Goal: Transaction & Acquisition: Purchase product/service

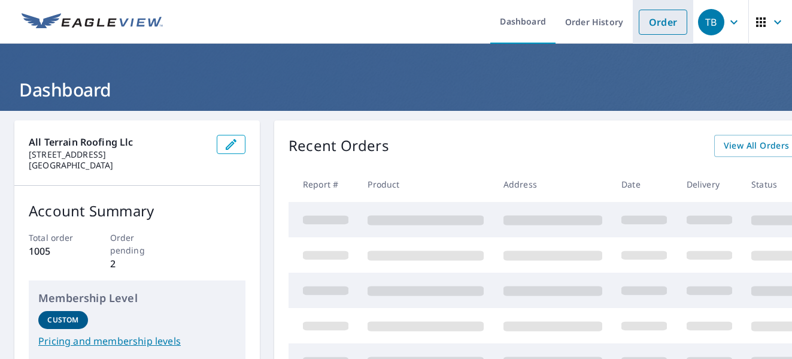
click at [658, 26] on link "Order" at bounding box center [663, 22] width 48 height 25
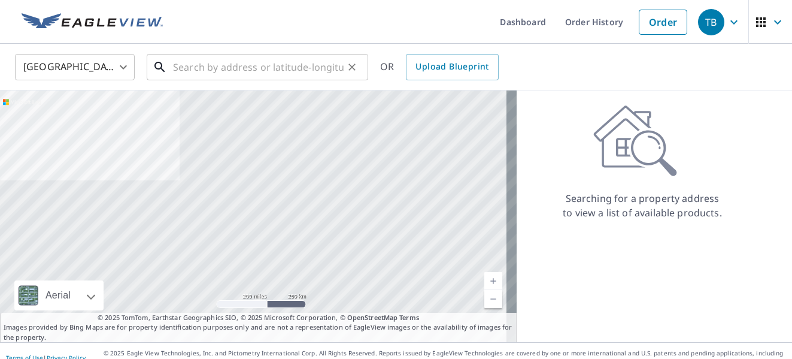
click at [198, 71] on input "text" at bounding box center [258, 67] width 171 height 34
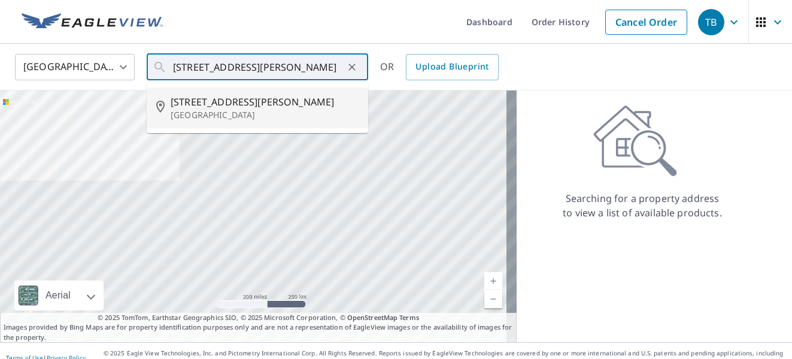
click at [555, 175] on div "Searching for a property address to view a list of available products." at bounding box center [642, 162] width 251 height 115
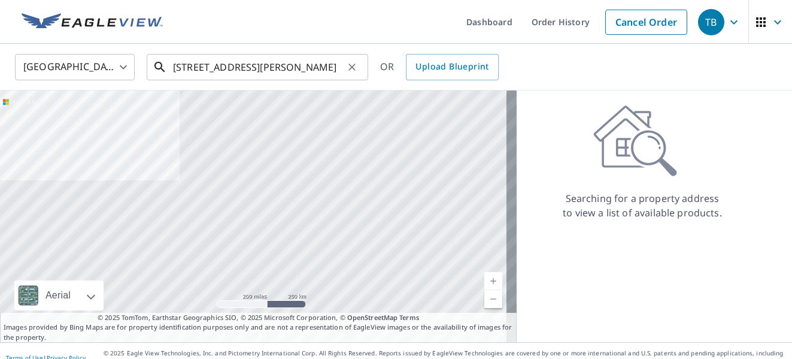
click at [258, 65] on input "[STREET_ADDRESS][PERSON_NAME]" at bounding box center [258, 67] width 171 height 34
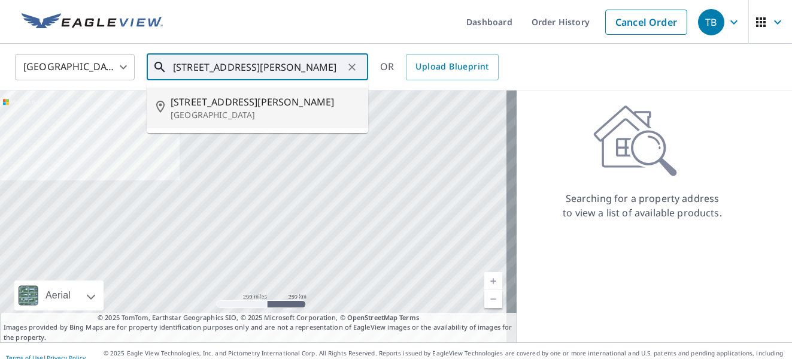
click at [251, 111] on p "[GEOGRAPHIC_DATA]" at bounding box center [265, 115] width 188 height 12
type input "[STREET_ADDRESS][PERSON_NAME]"
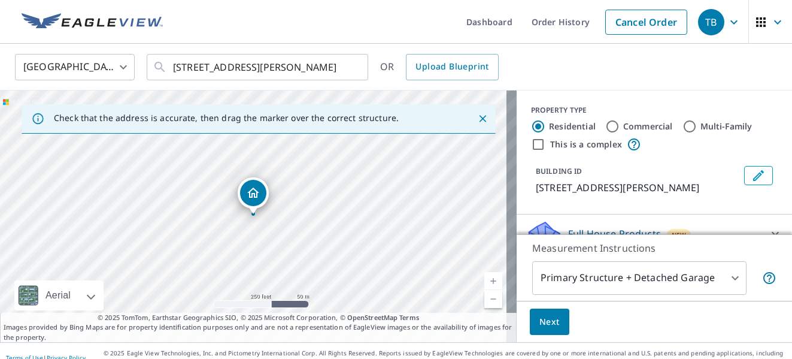
scroll to position [150, 0]
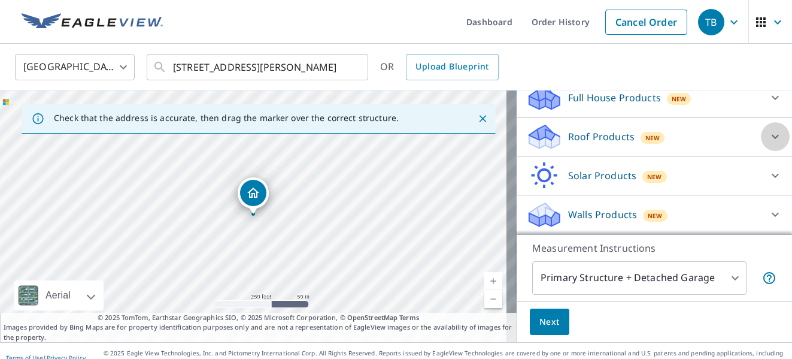
click at [761, 144] on div at bounding box center [775, 136] width 29 height 29
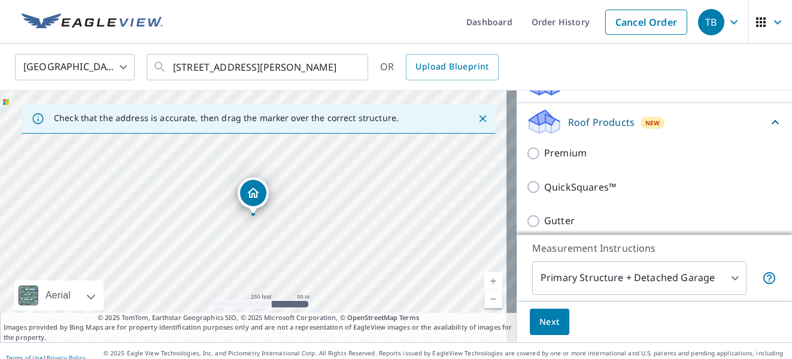
scroll to position [270, 0]
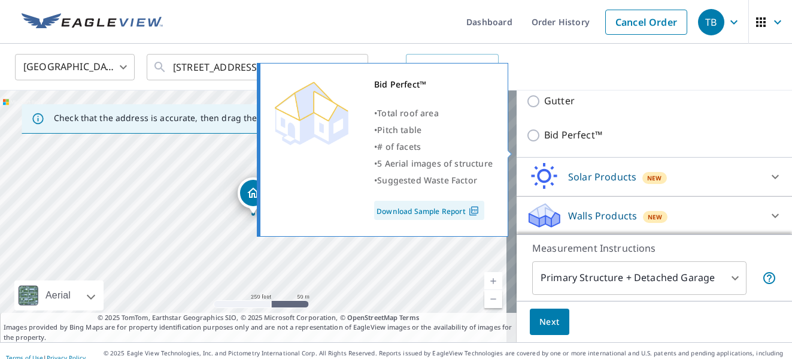
click at [527, 142] on input "Bid Perfect™" at bounding box center [535, 135] width 18 height 14
checkbox input "true"
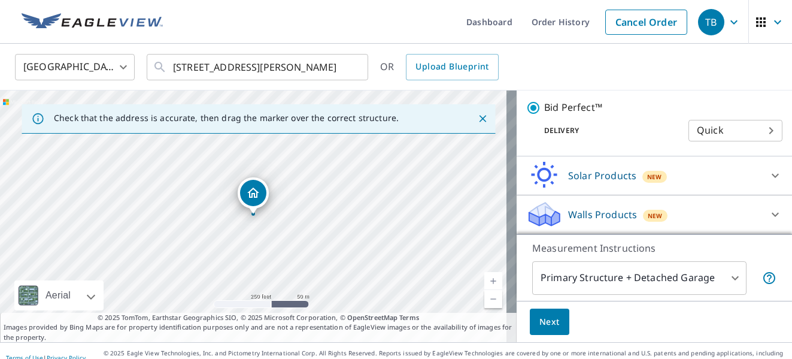
scroll to position [14, 0]
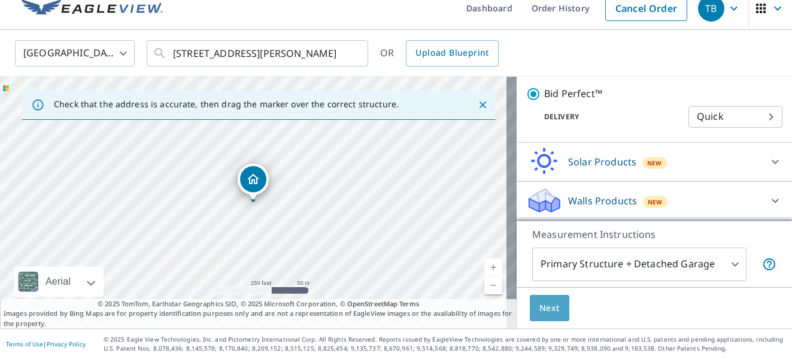
click at [541, 317] on button "Next" at bounding box center [550, 307] width 40 height 27
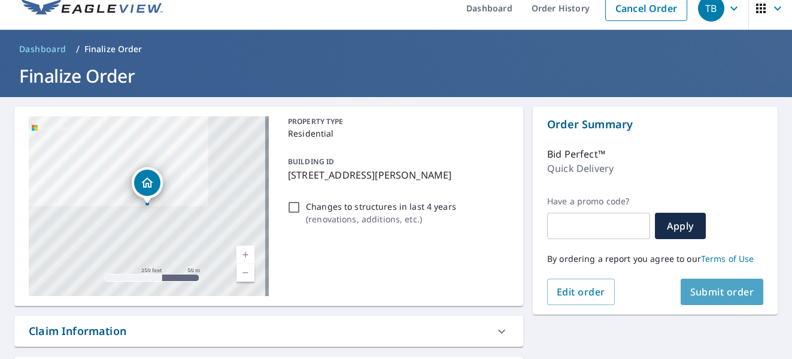
click at [722, 296] on span "Submit order" at bounding box center [722, 291] width 64 height 13
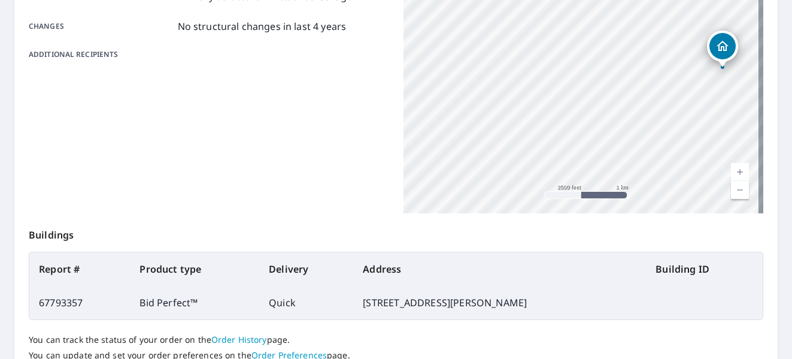
scroll to position [346, 0]
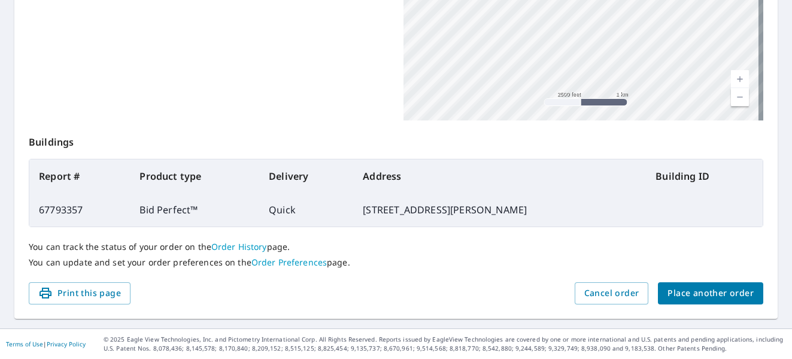
click at [684, 293] on span "Place another order" at bounding box center [710, 293] width 86 height 15
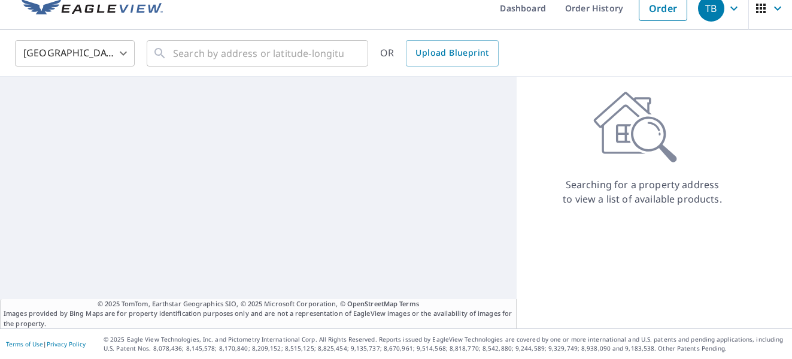
scroll to position [14, 0]
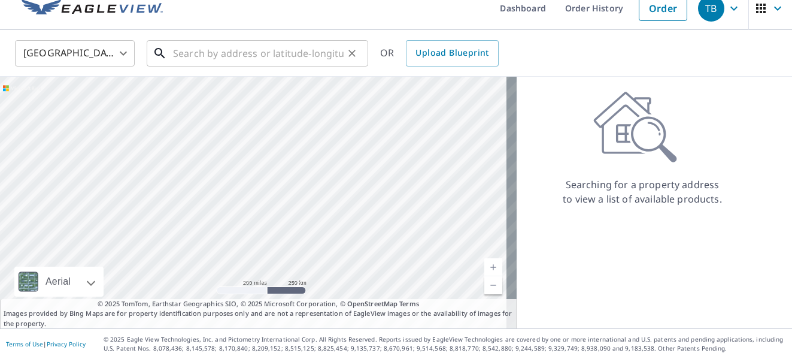
click at [213, 50] on input "text" at bounding box center [258, 54] width 171 height 34
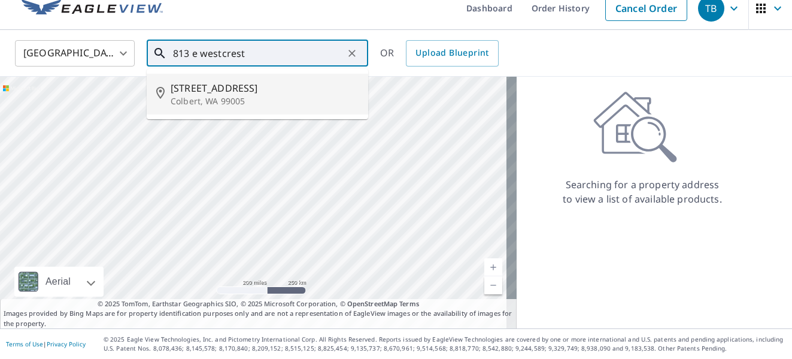
click at [209, 94] on span "[STREET_ADDRESS]" at bounding box center [265, 88] width 188 height 14
type input "[STREET_ADDRESS][PERSON_NAME]"
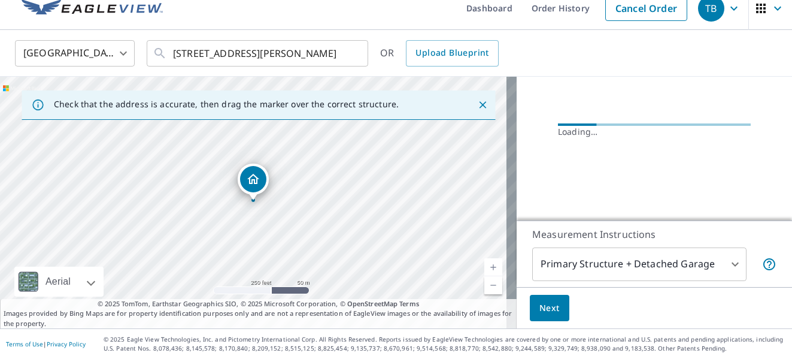
scroll to position [100, 0]
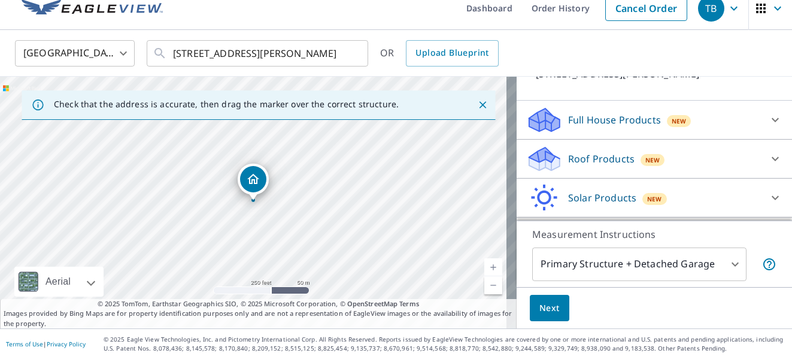
click at [768, 156] on icon at bounding box center [775, 158] width 14 height 14
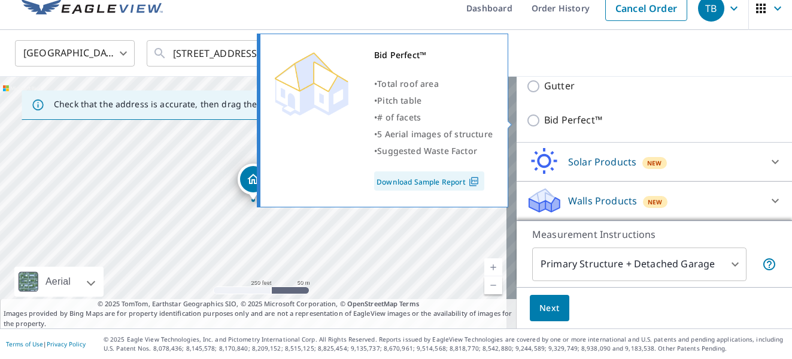
click at [526, 119] on input "Bid Perfect™" at bounding box center [535, 120] width 18 height 14
checkbox input "true"
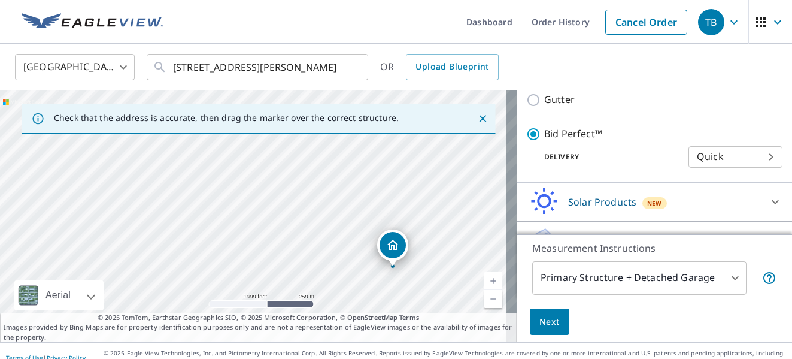
scroll to position [14, 0]
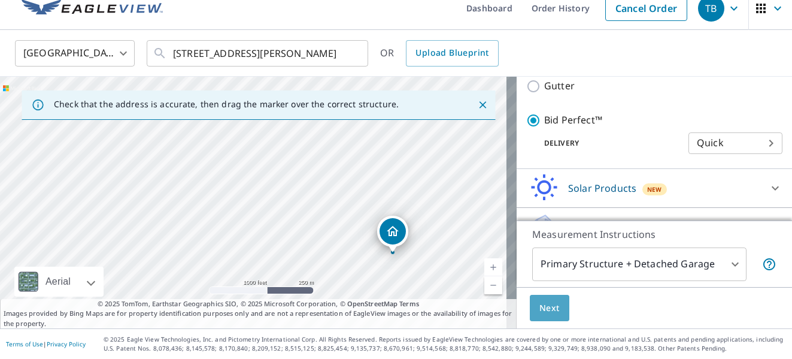
click at [548, 312] on span "Next" at bounding box center [549, 307] width 20 height 15
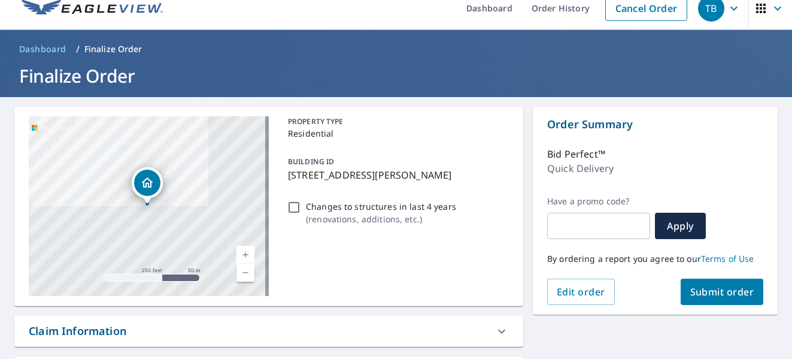
click at [708, 288] on span "Submit order" at bounding box center [722, 291] width 64 height 13
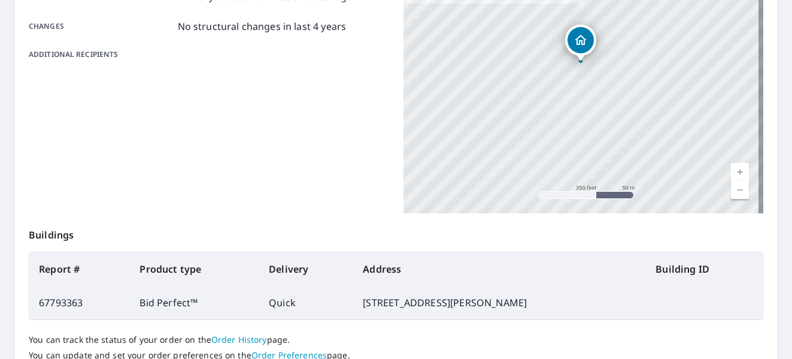
scroll to position [346, 0]
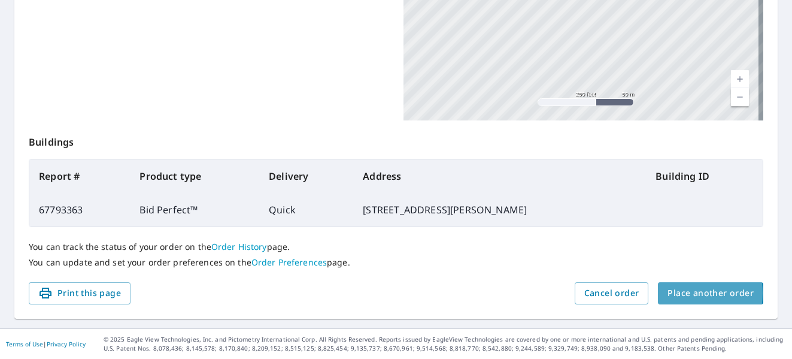
click at [670, 293] on span "Place another order" at bounding box center [710, 293] width 86 height 15
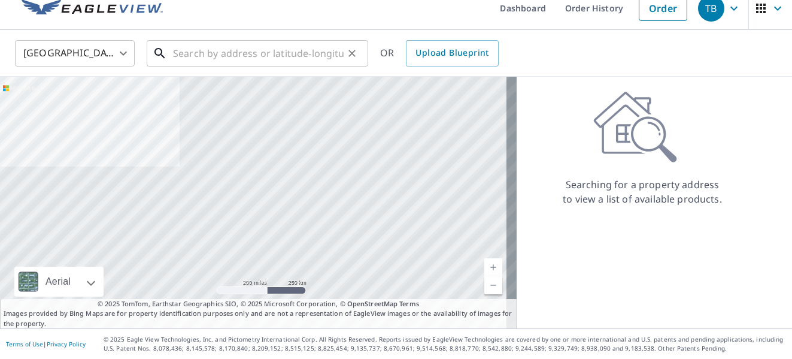
click at [252, 62] on input "text" at bounding box center [258, 54] width 171 height 34
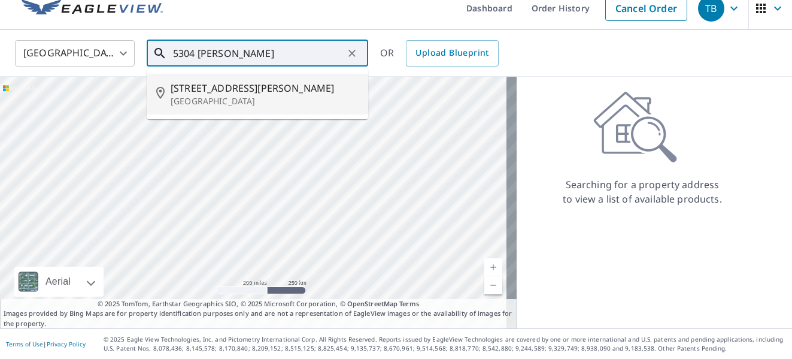
click at [250, 93] on span "[STREET_ADDRESS][PERSON_NAME]" at bounding box center [265, 88] width 188 height 14
type input "[STREET_ADDRESS][PERSON_NAME]"
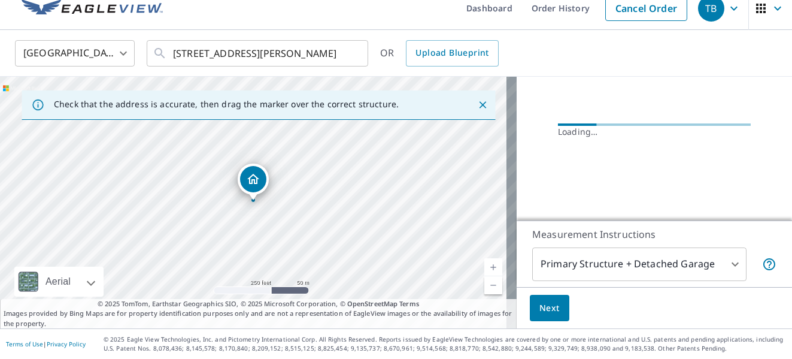
scroll to position [136, 0]
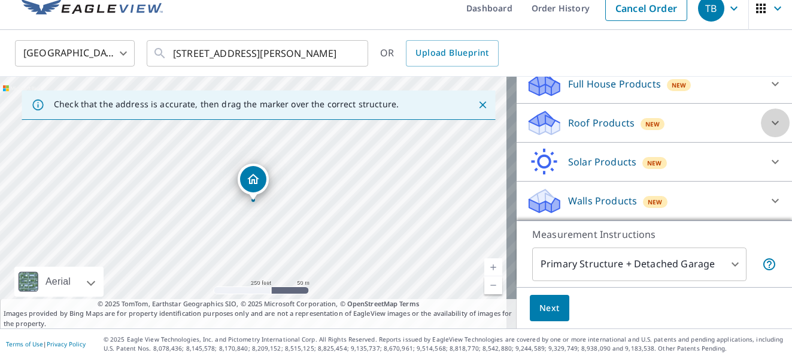
click at [768, 121] on icon at bounding box center [775, 123] width 14 height 14
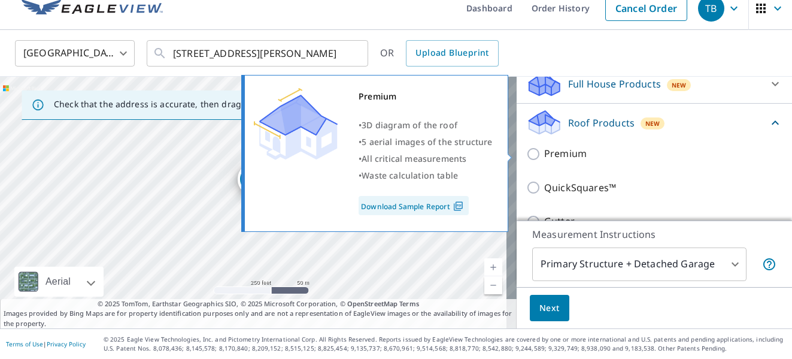
scroll to position [271, 0]
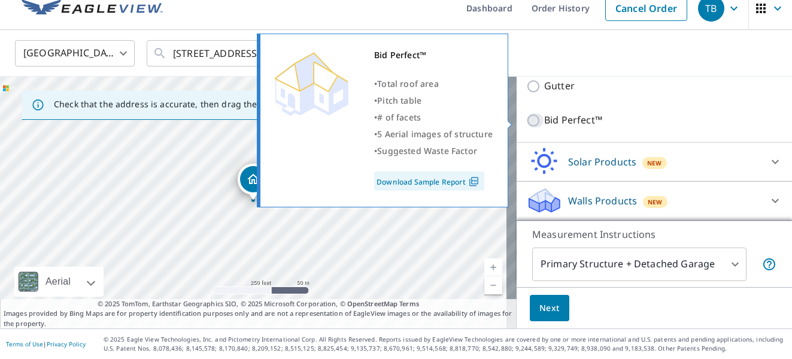
click at [526, 118] on input "Bid Perfect™" at bounding box center [535, 120] width 18 height 14
checkbox input "true"
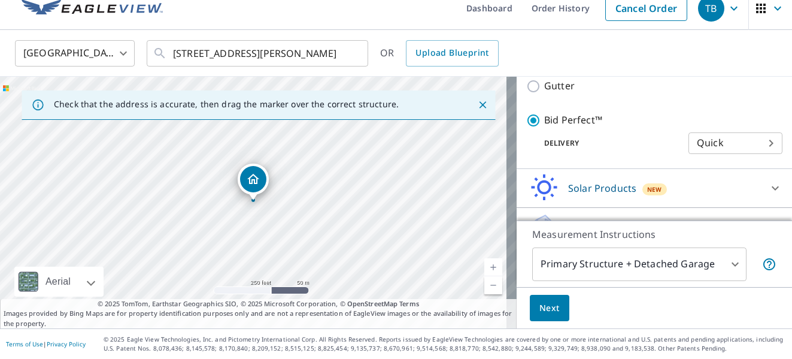
click at [545, 316] on button "Next" at bounding box center [550, 307] width 40 height 27
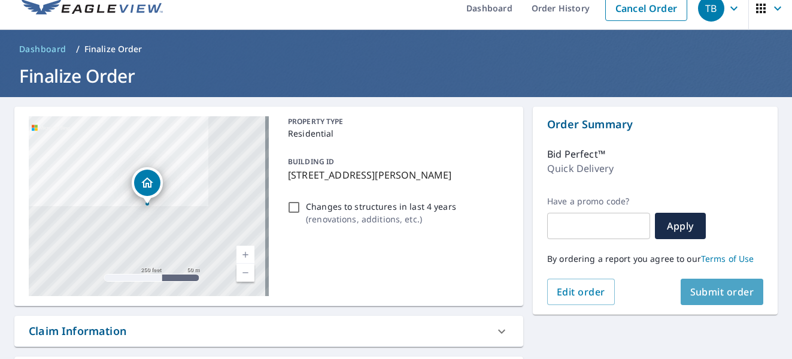
click at [716, 290] on span "Submit order" at bounding box center [722, 291] width 64 height 13
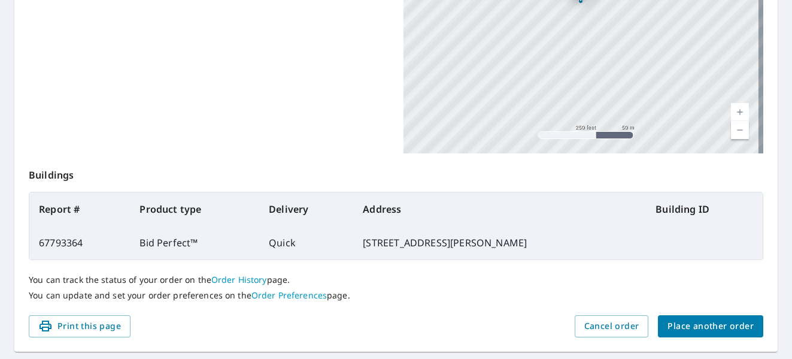
scroll to position [346, 0]
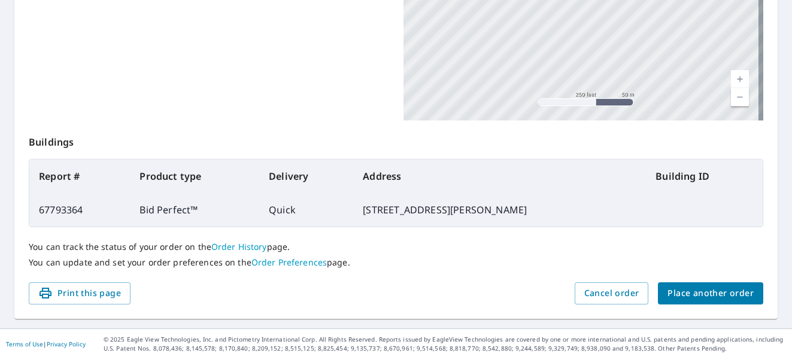
click at [674, 284] on button "Place another order" at bounding box center [710, 293] width 105 height 22
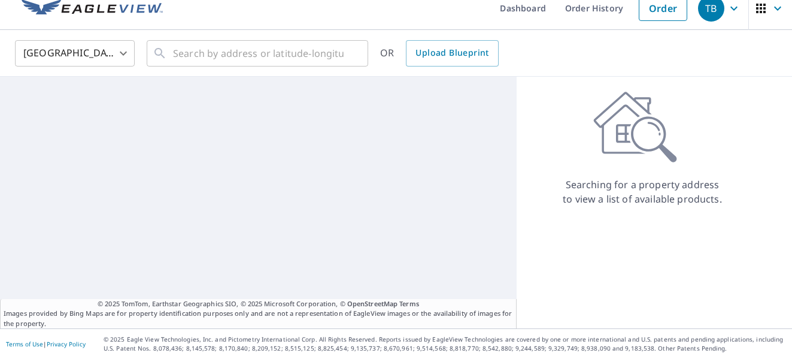
scroll to position [14, 0]
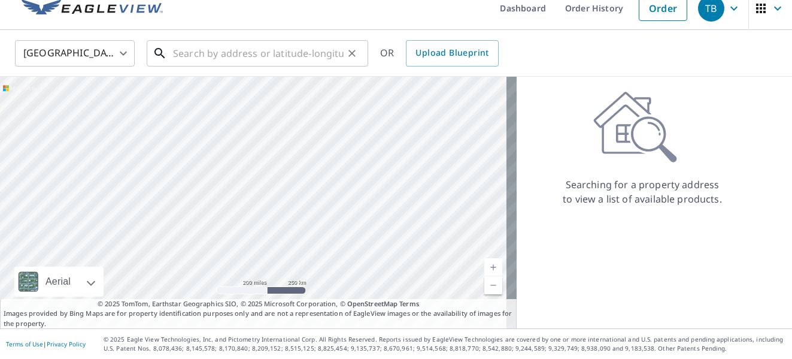
click at [257, 63] on input "text" at bounding box center [258, 54] width 171 height 34
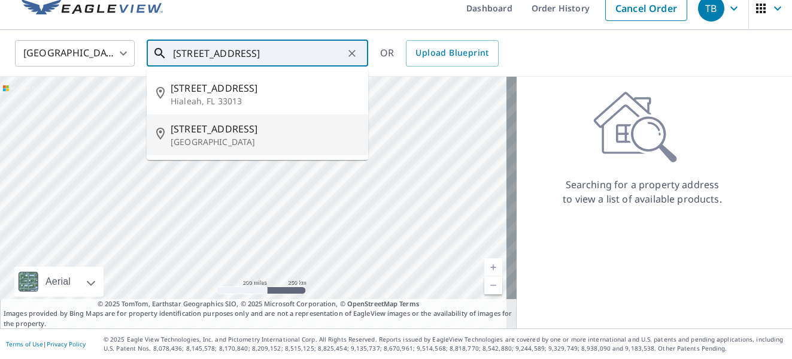
click at [229, 130] on span "[STREET_ADDRESS]" at bounding box center [265, 129] width 188 height 14
type input "[STREET_ADDRESS]"
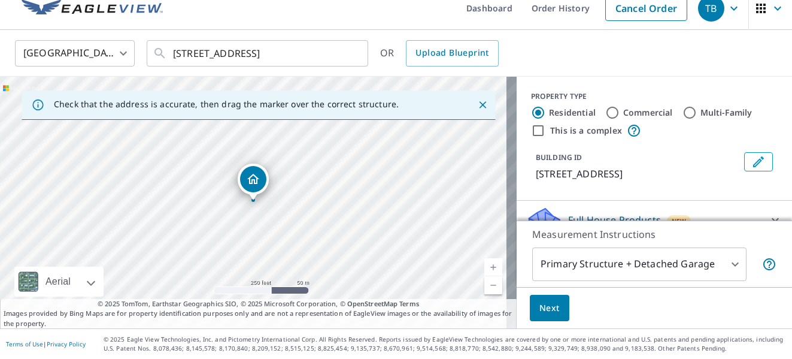
scroll to position [136, 0]
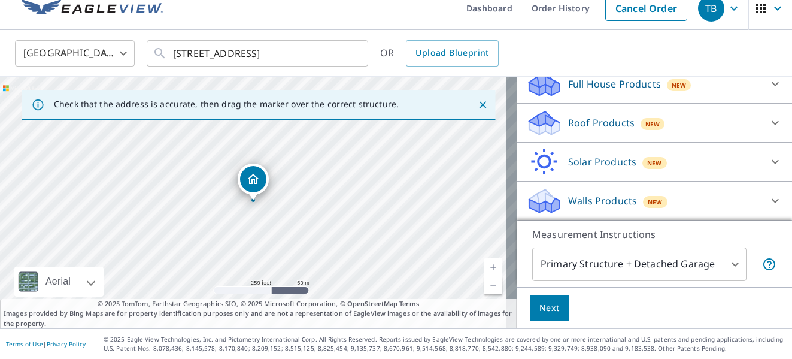
click at [768, 125] on icon at bounding box center [775, 123] width 14 height 14
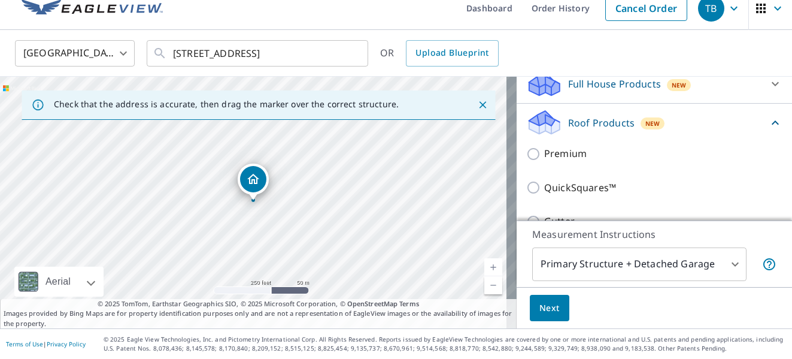
scroll to position [271, 0]
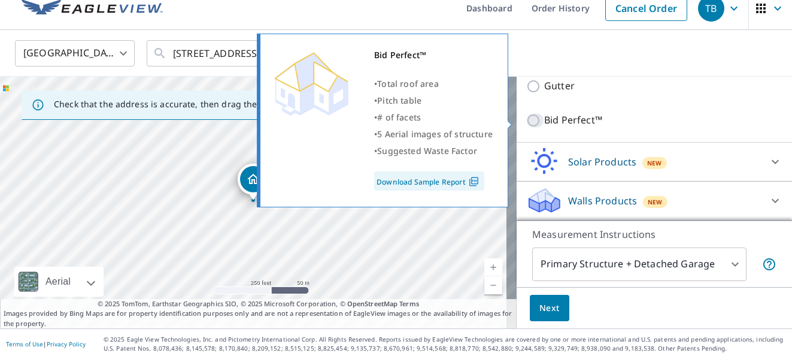
click at [526, 121] on input "Bid Perfect™" at bounding box center [535, 120] width 18 height 14
checkbox input "true"
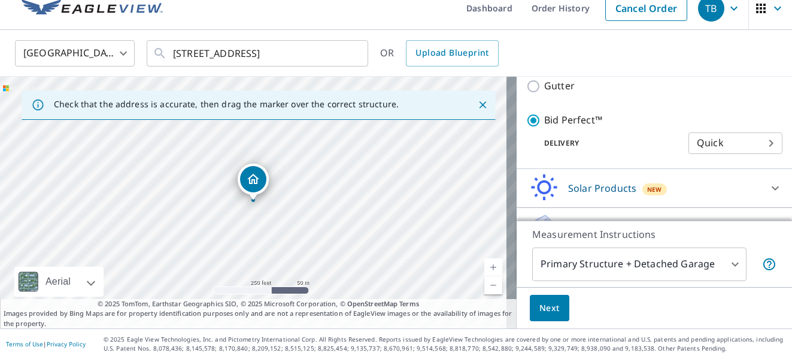
click at [555, 306] on button "Next" at bounding box center [550, 307] width 40 height 27
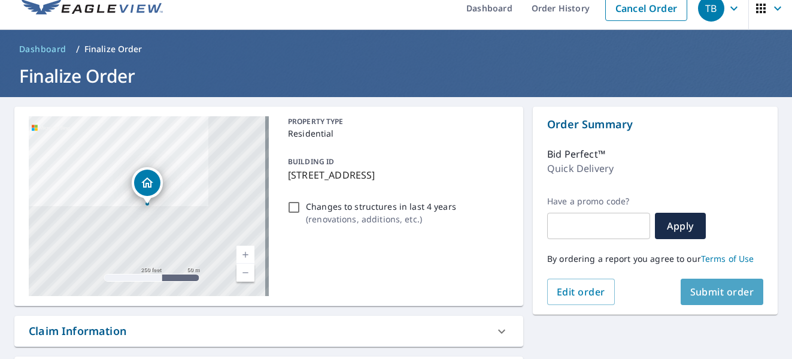
click at [690, 291] on span "Submit order" at bounding box center [722, 291] width 64 height 13
